Goal: Check status: Check status

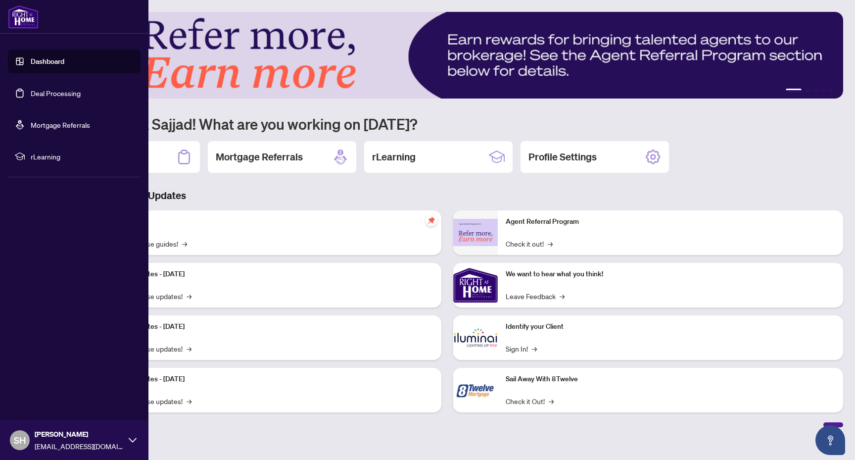
click at [63, 97] on link "Deal Processing" at bounding box center [56, 93] width 50 height 9
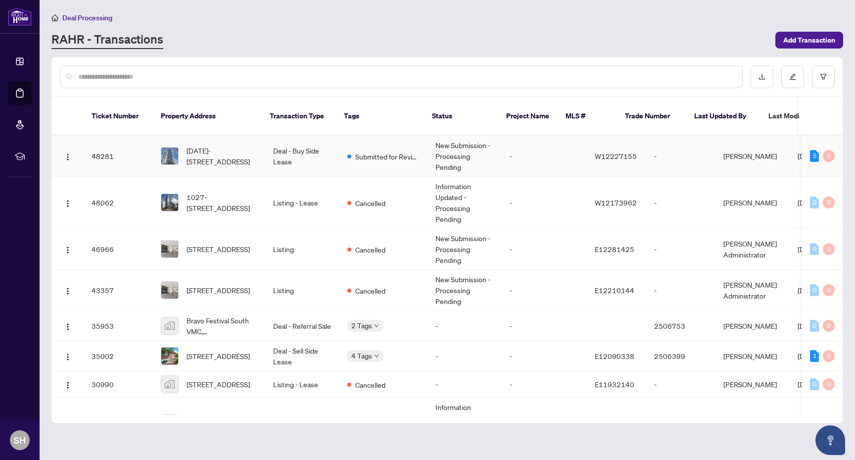
click at [400, 161] on td "Submitted for Review" at bounding box center [383, 156] width 88 height 41
